Goal: Task Accomplishment & Management: Use online tool/utility

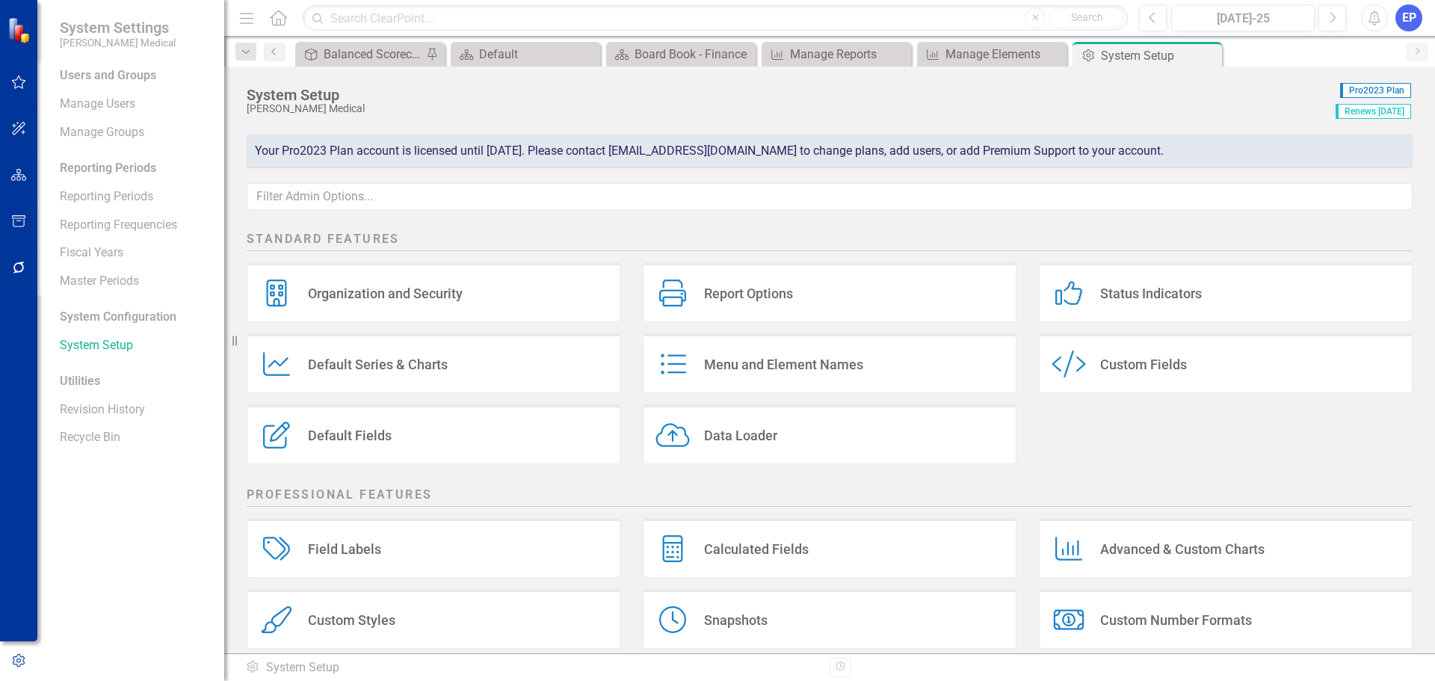
click at [1089, 372] on div "Custom Style Custom Fields" at bounding box center [1226, 363] width 374 height 60
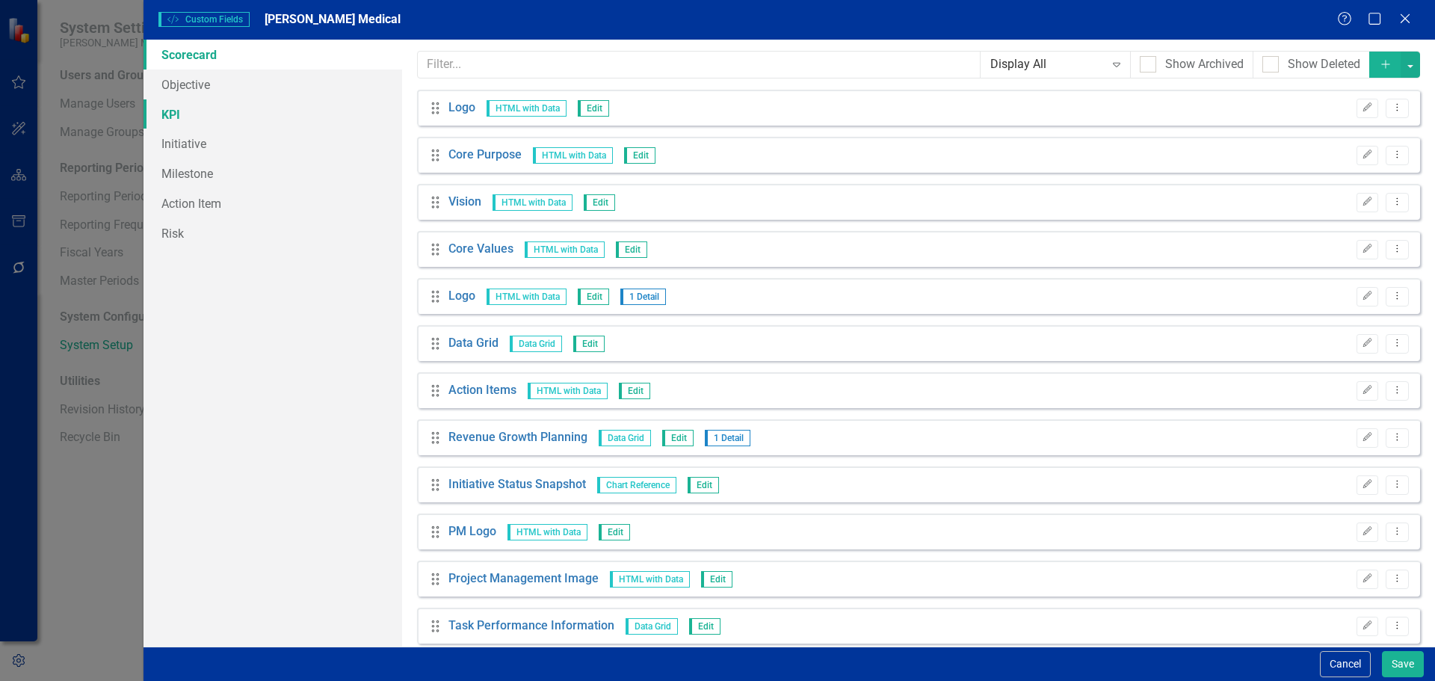
click at [192, 108] on link "KPI" at bounding box center [272, 114] width 259 height 30
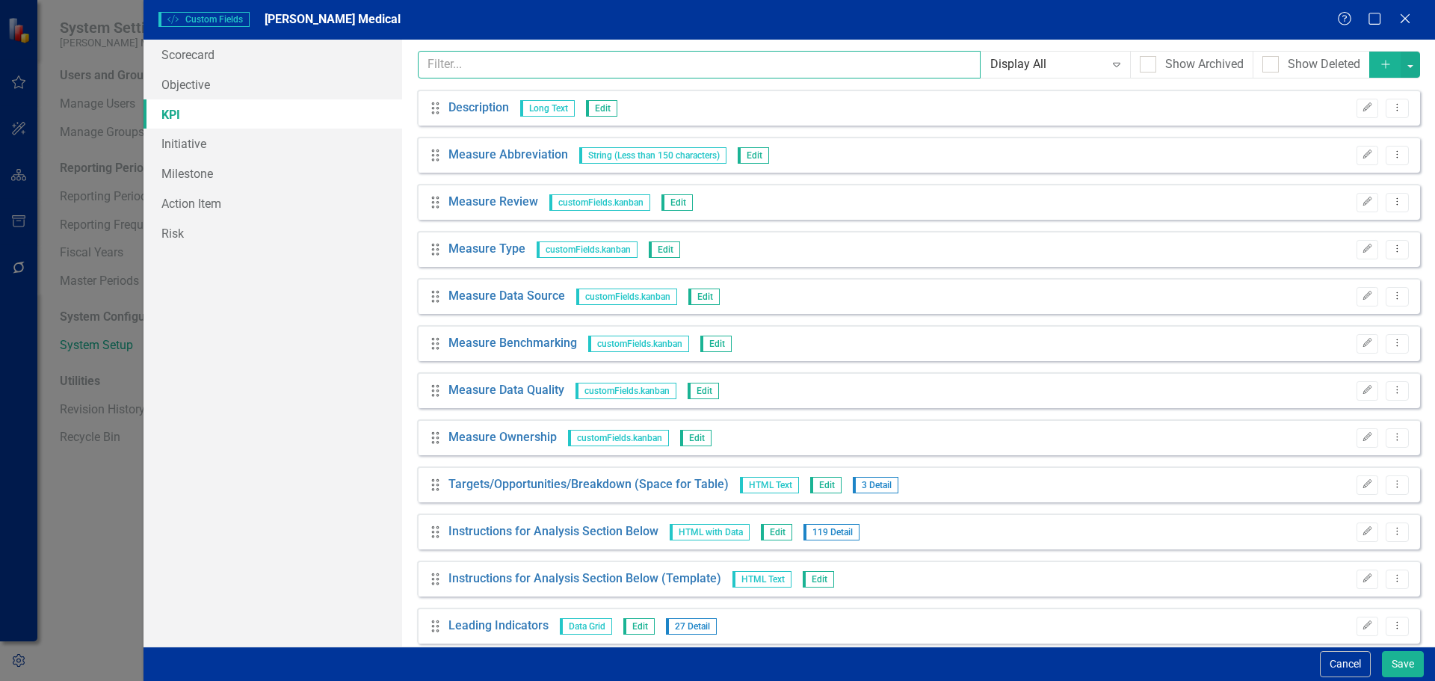
click at [548, 71] on input "text" at bounding box center [699, 65] width 563 height 28
type input "S"
click at [1381, 64] on icon "button" at bounding box center [1385, 64] width 8 height 8
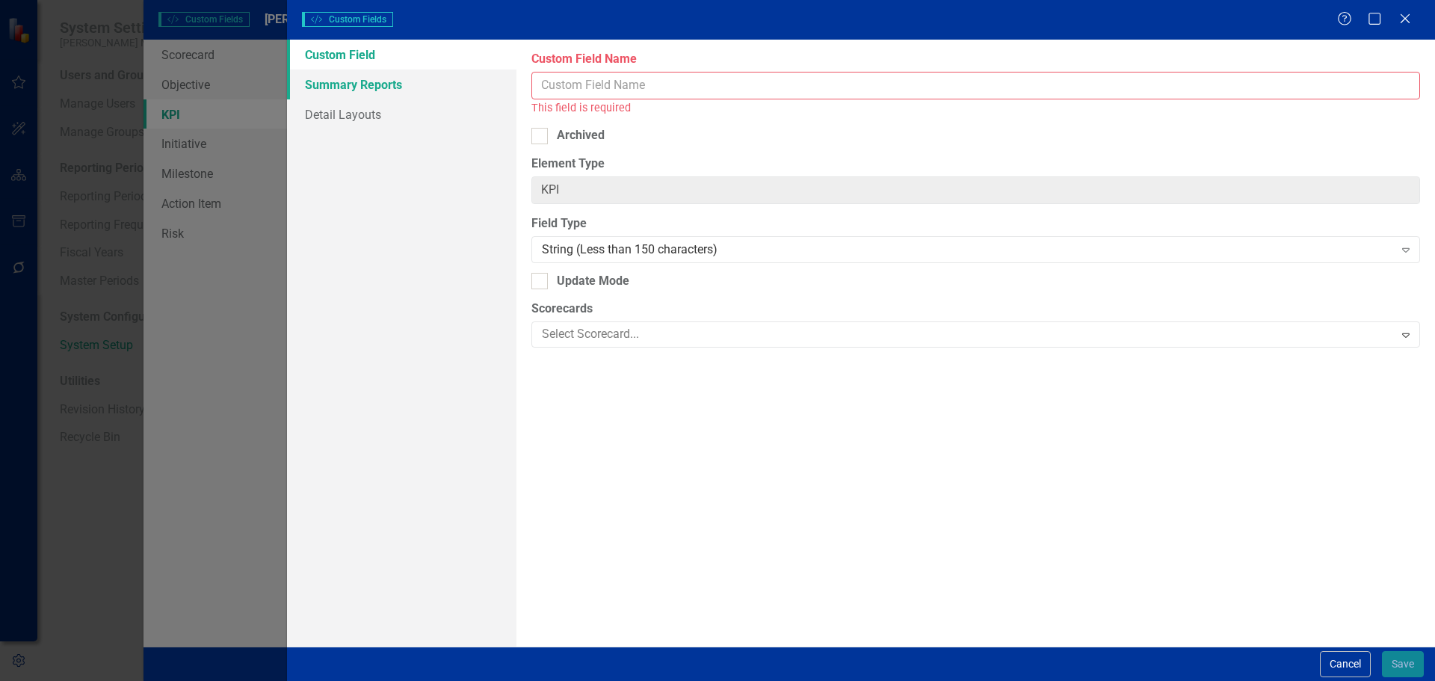
click at [437, 81] on link "Summary Reports" at bounding box center [401, 84] width 229 height 30
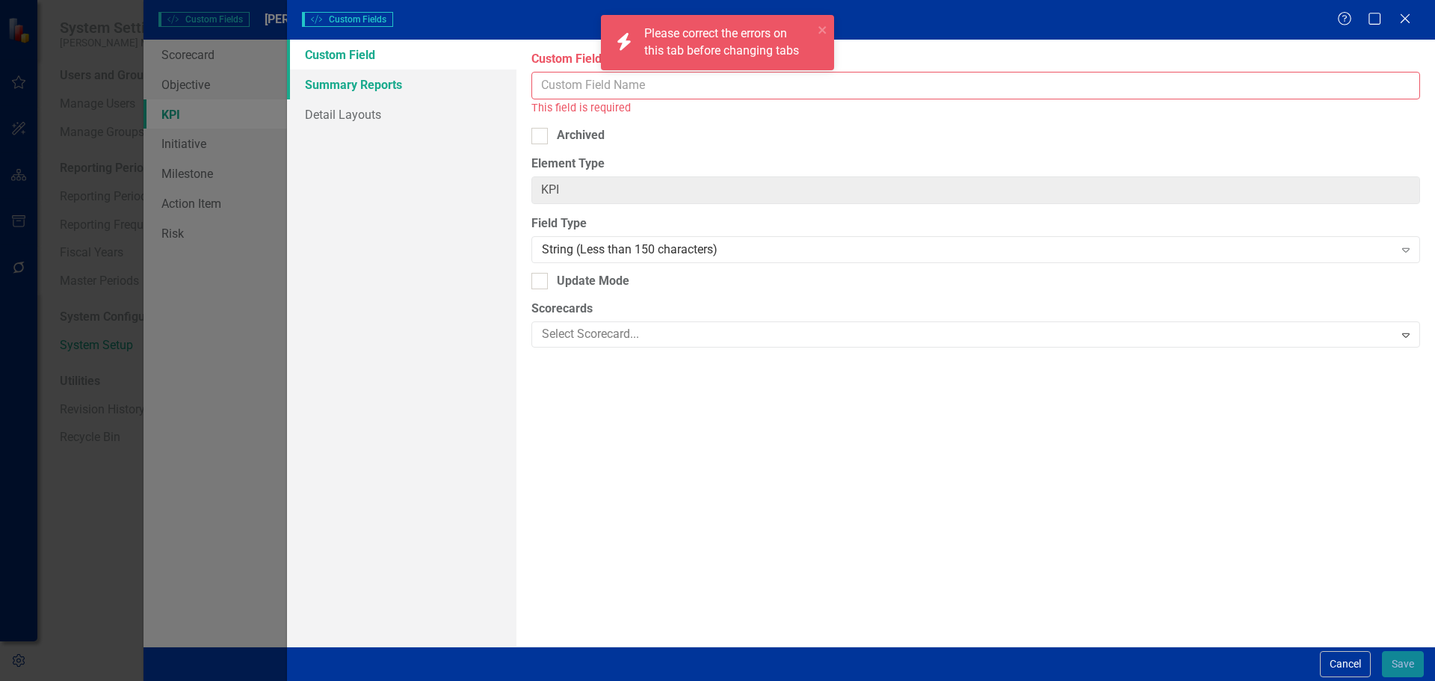
click at [395, 78] on link "Summary Reports" at bounding box center [401, 84] width 229 height 30
click at [584, 84] on input "Custom Field Name" at bounding box center [975, 86] width 888 height 28
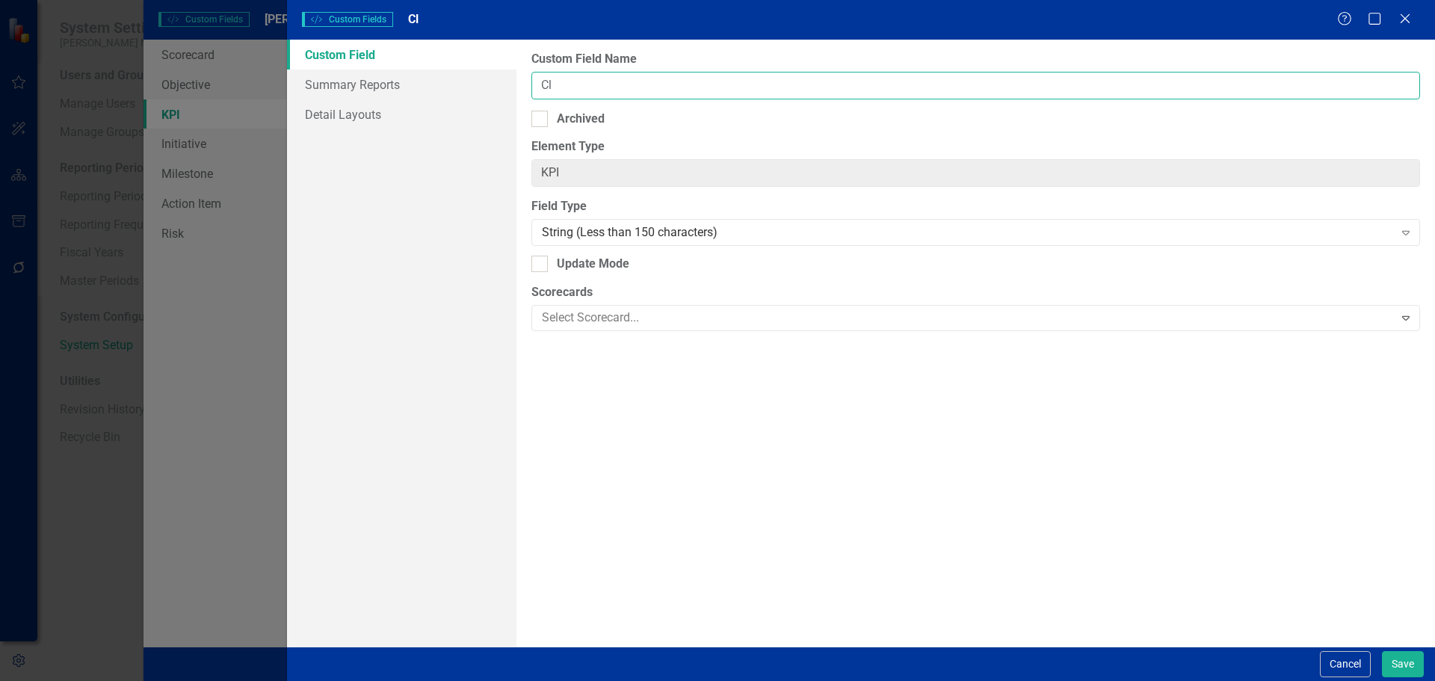
click at [560, 81] on input "Cl" at bounding box center [975, 86] width 888 height 28
drag, startPoint x: 569, startPoint y: 87, endPoint x: 519, endPoint y: 86, distance: 50.8
click at [519, 86] on div "Custom Field Name Cl Archived Element Type KPI ClearPoint Can Do More! How Clea…" at bounding box center [975, 343] width 918 height 607
paste input "Last 12-Month Claims History"
type input "Last 12-Month Claims History"
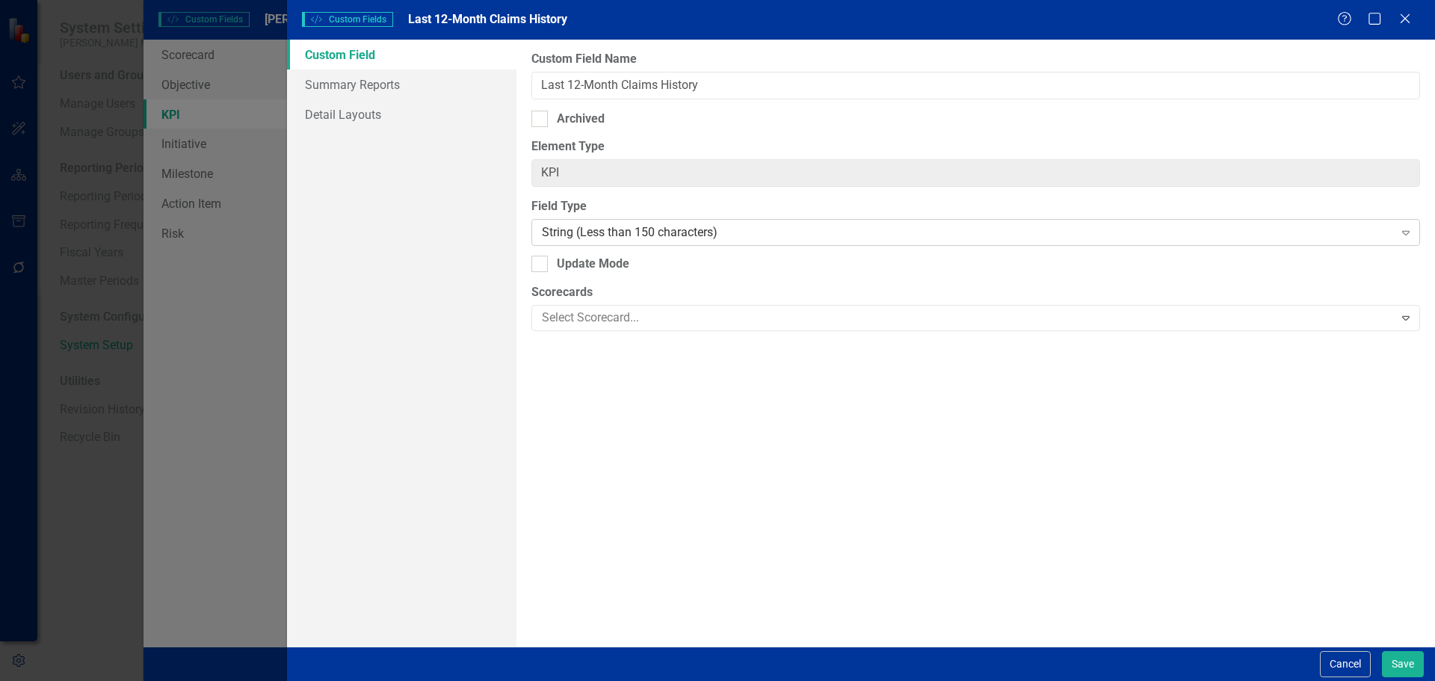
click at [563, 224] on div "String (Less than 150 characters)" at bounding box center [967, 232] width 851 height 17
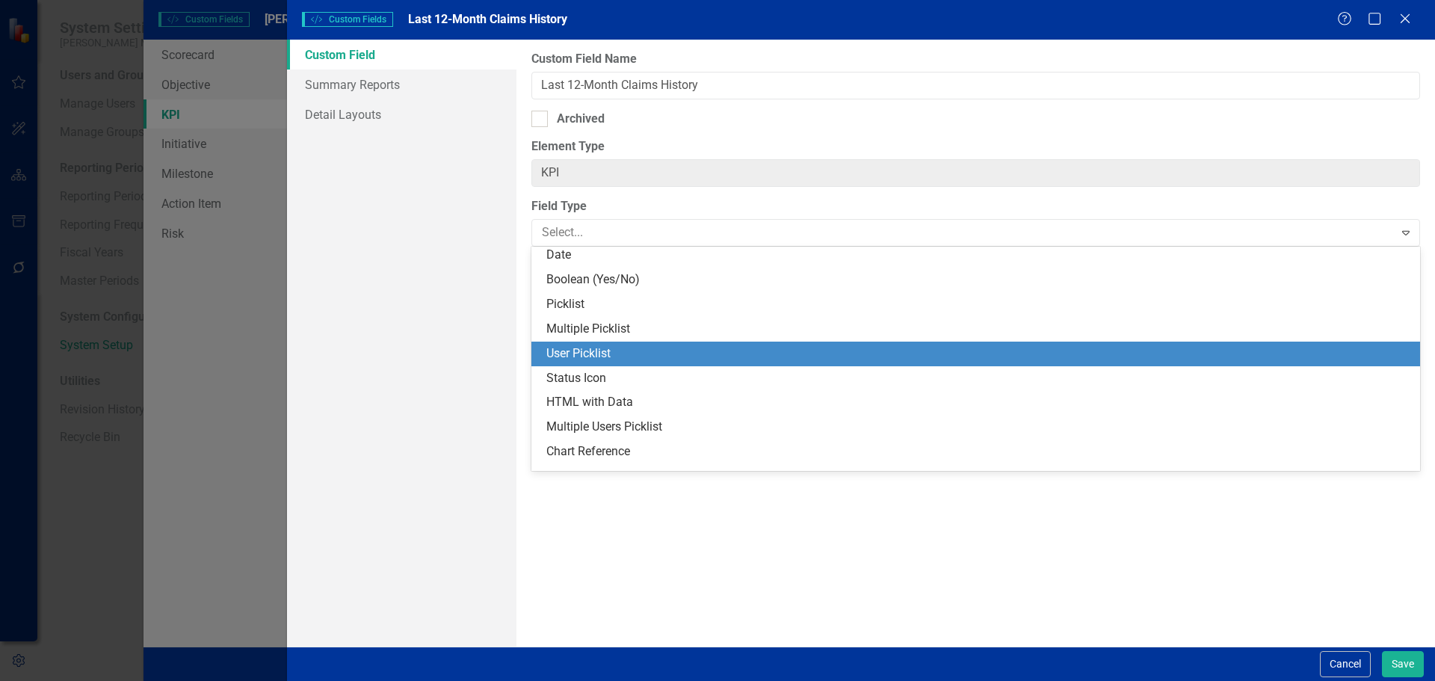
scroll to position [315, 0]
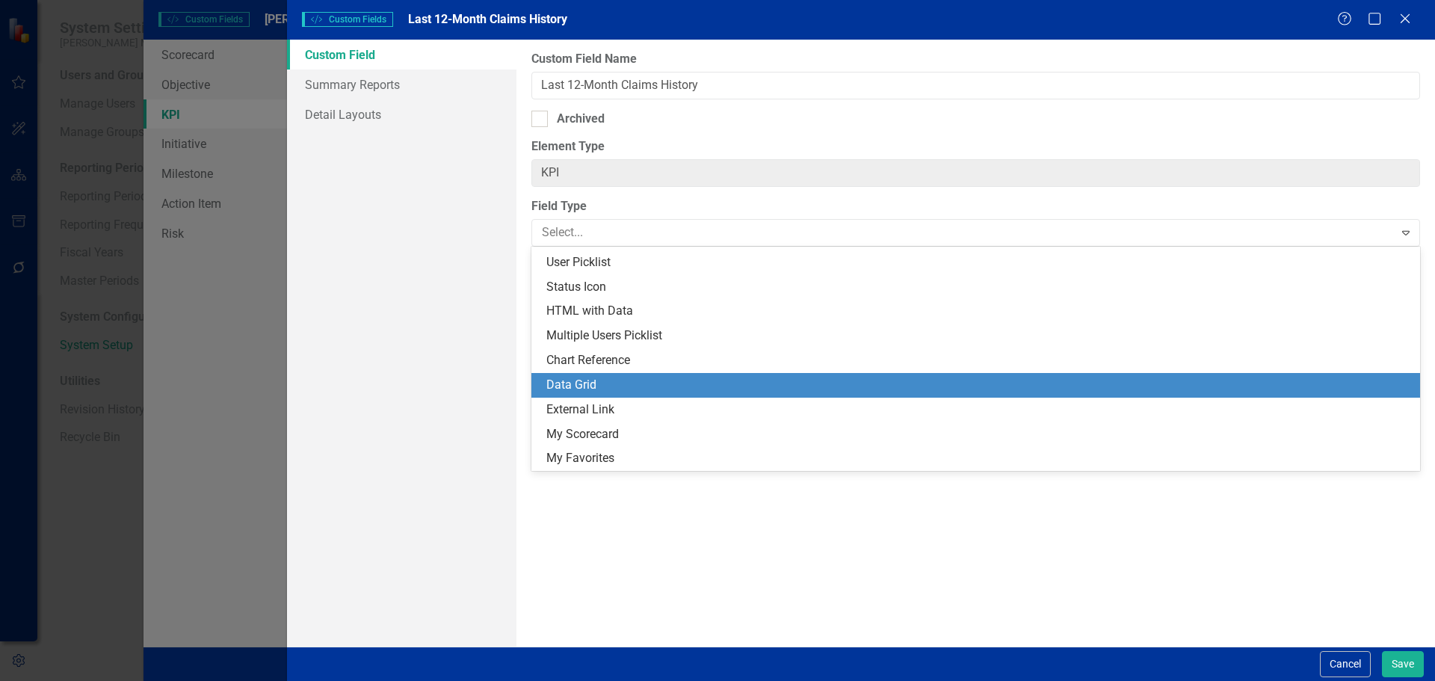
click at [625, 381] on div "Data Grid" at bounding box center [978, 385] width 865 height 17
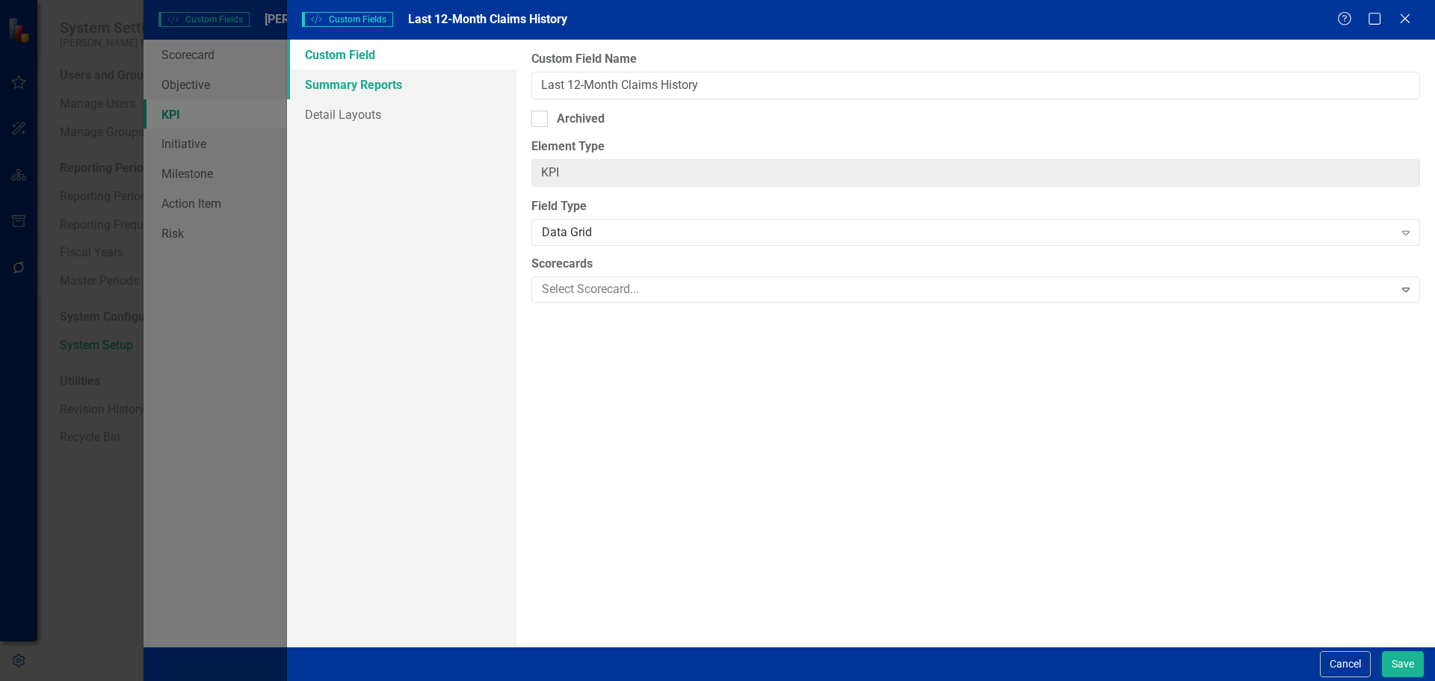
click at [385, 96] on link "Summary Reports" at bounding box center [401, 84] width 229 height 30
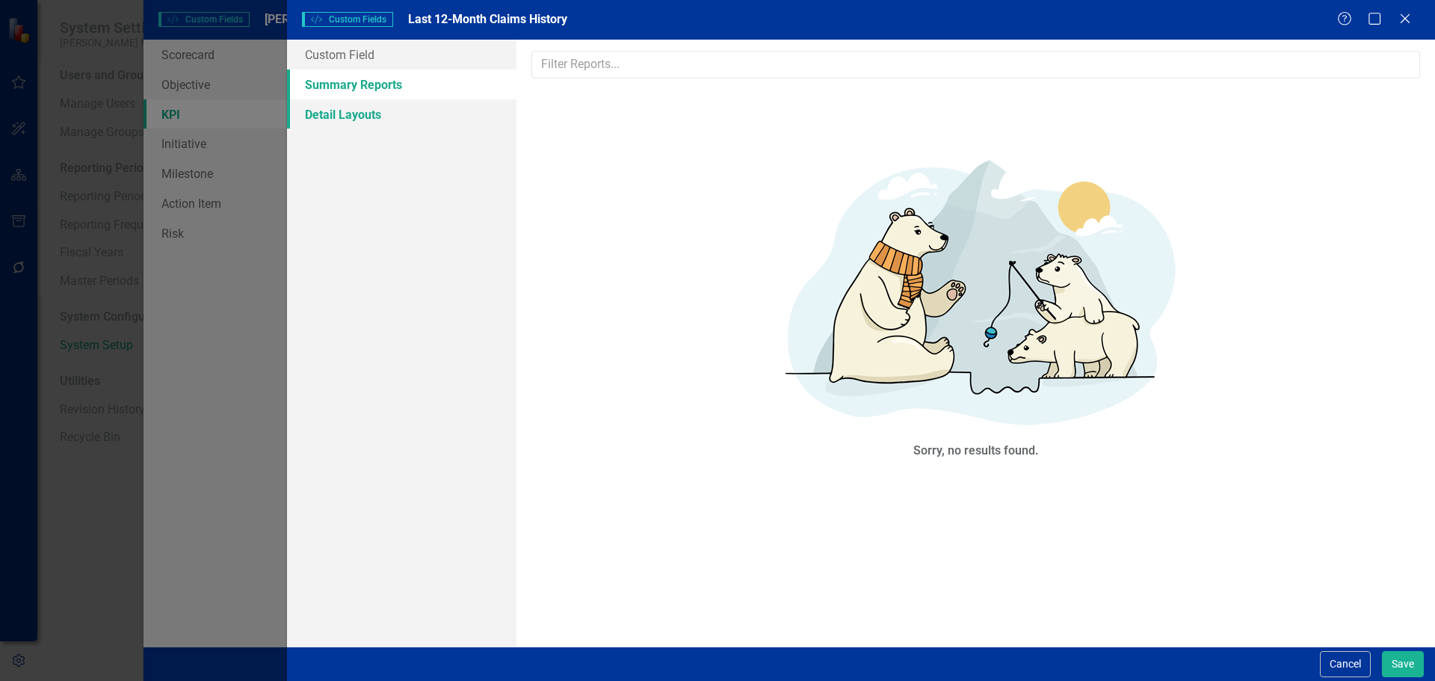
click at [377, 120] on link "Detail Layouts" at bounding box center [401, 114] width 229 height 30
click at [357, 51] on link "Custom Field" at bounding box center [401, 55] width 229 height 30
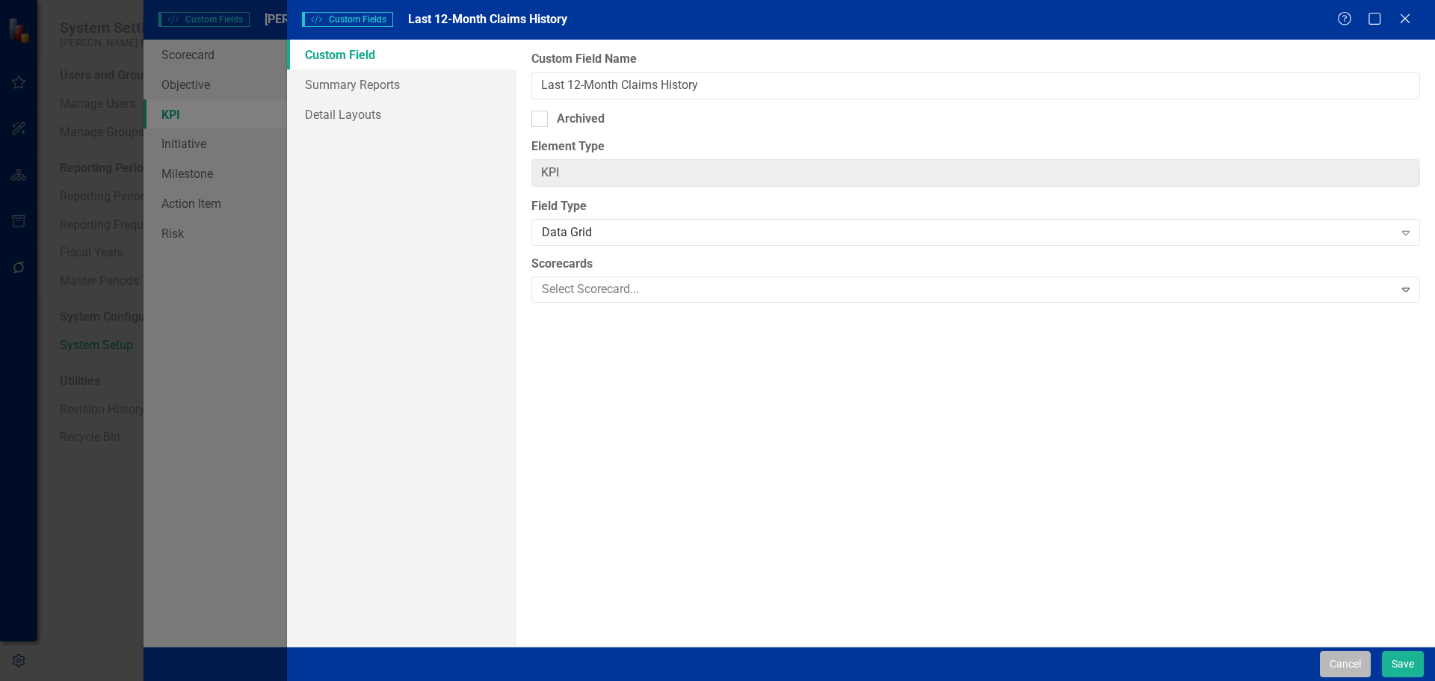
click at [1332, 663] on button "Cancel" at bounding box center [1345, 664] width 51 height 26
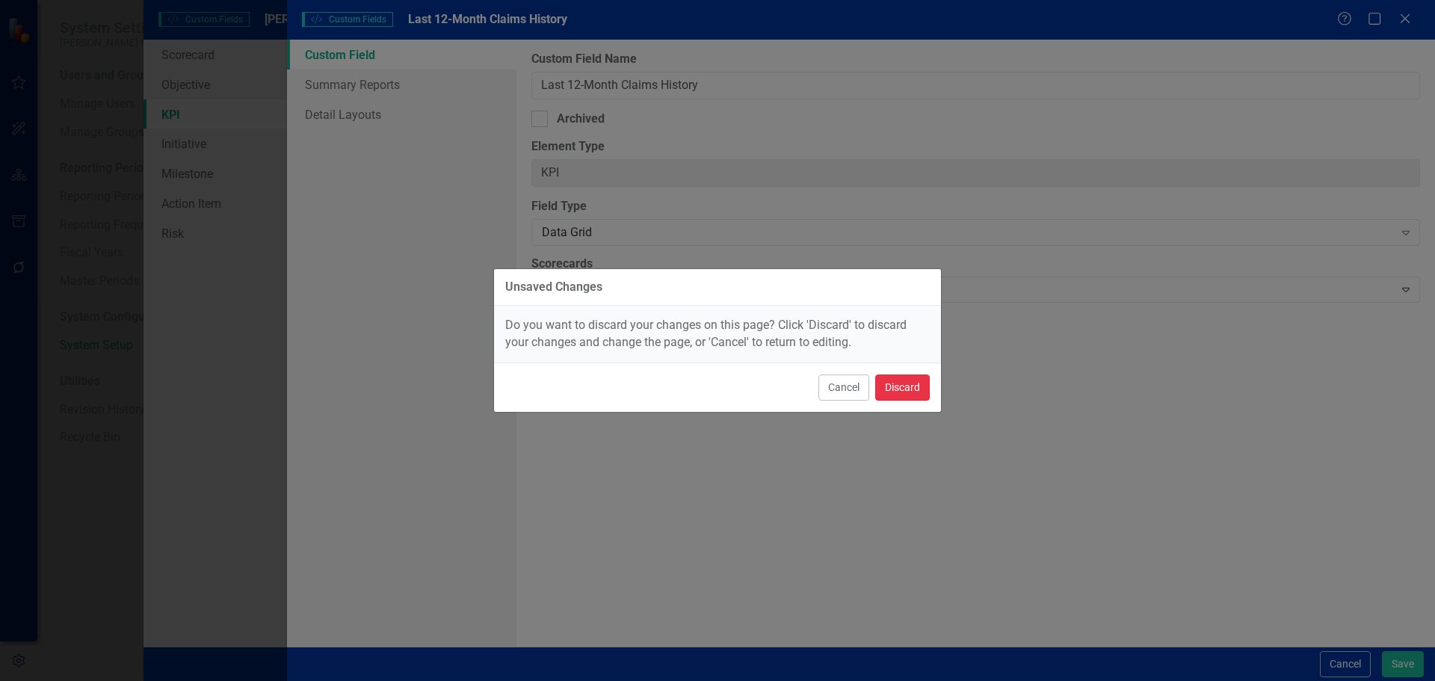
click at [909, 389] on button "Discard" at bounding box center [902, 387] width 55 height 26
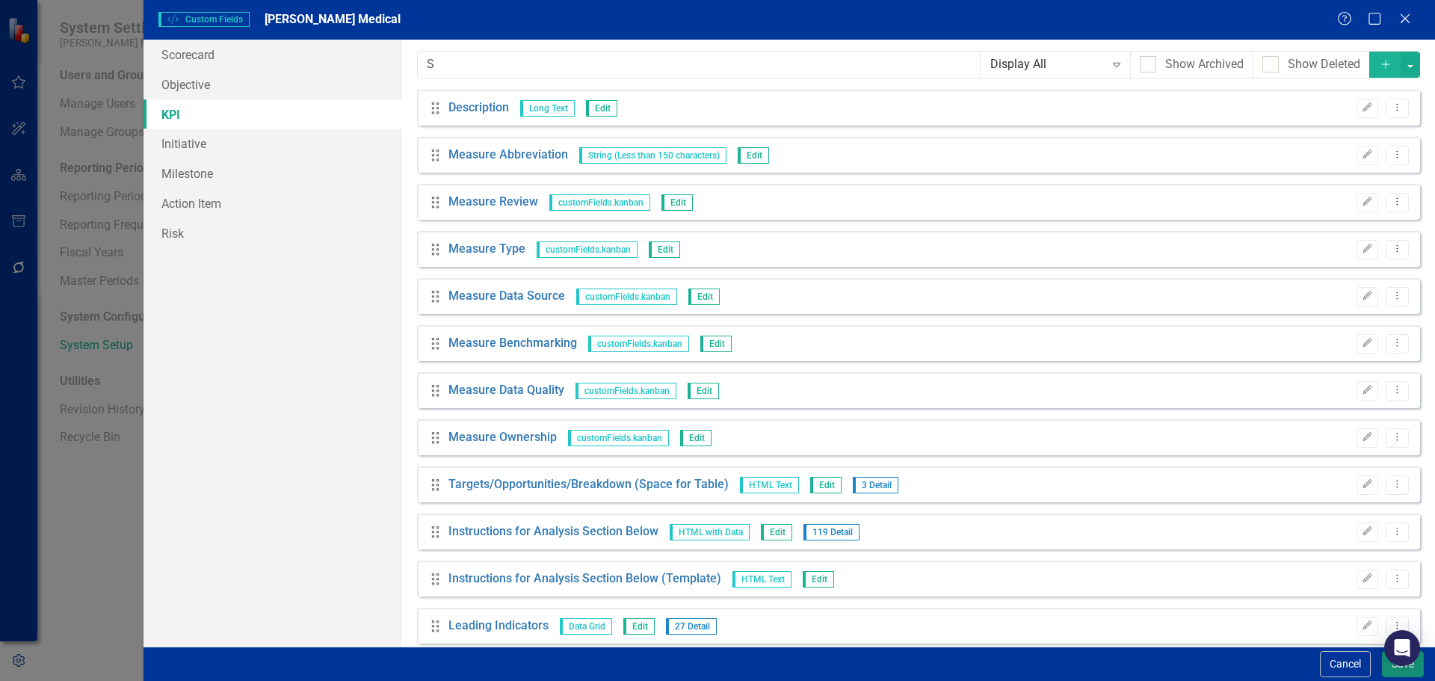
click at [1385, 670] on button "Save" at bounding box center [1403, 664] width 42 height 26
